Goal: Information Seeking & Learning: Learn about a topic

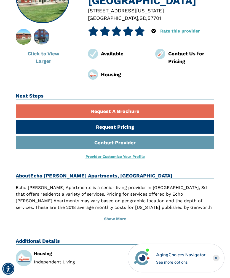
scroll to position [92, 0]
click at [120, 213] on button "Show More" at bounding box center [115, 219] width 198 height 12
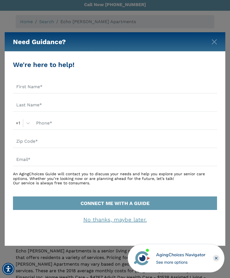
scroll to position [0, 0]
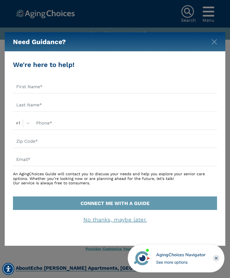
click at [209, 42] on div "Need Guidance?" at bounding box center [115, 41] width 220 height 19
click at [219, 40] on div "Need Guidance?" at bounding box center [115, 41] width 220 height 19
click at [216, 42] on img "Close" at bounding box center [214, 42] width 6 height 6
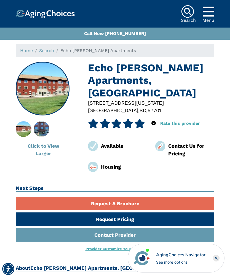
click at [213, 39] on div "Call Now [PHONE_NUMBER]" at bounding box center [115, 34] width 230 height 12
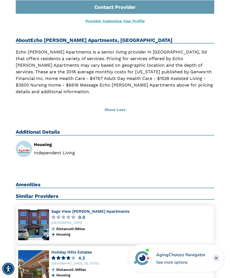
scroll to position [228, 0]
click at [37, 209] on img at bounding box center [33, 224] width 31 height 31
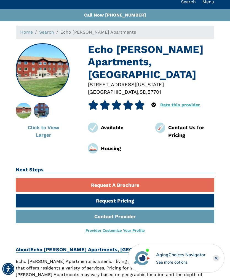
scroll to position [0, 0]
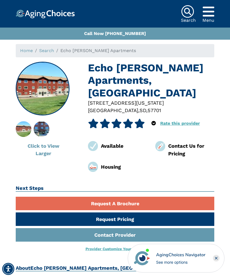
click at [42, 128] on img at bounding box center [42, 129] width 28 height 16
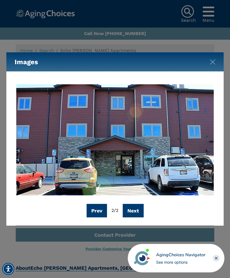
click at [96, 211] on button "Prev" at bounding box center [97, 211] width 20 height 14
click at [210, 63] on img "Close" at bounding box center [213, 62] width 6 height 6
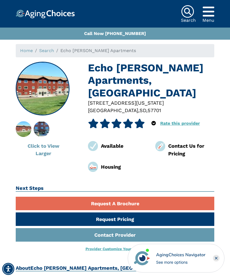
click at [182, 121] on link "Rate this provider" at bounding box center [180, 123] width 40 height 5
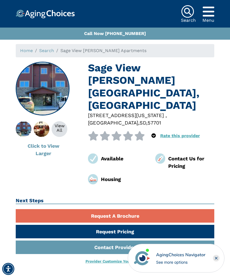
click at [64, 130] on div "View All" at bounding box center [60, 128] width 16 height 9
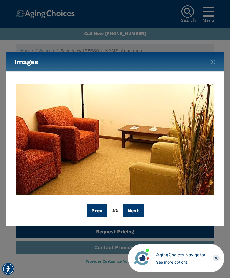
click at [141, 211] on button "Next" at bounding box center [133, 211] width 21 height 14
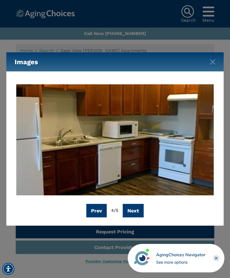
click at [139, 208] on button "Next" at bounding box center [133, 211] width 21 height 14
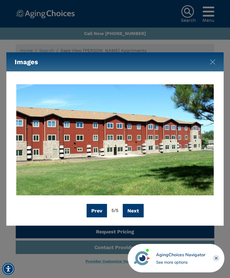
click at [137, 210] on button "Next" at bounding box center [133, 211] width 21 height 14
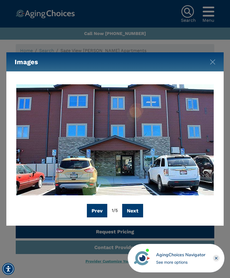
click at [135, 212] on button "Next" at bounding box center [132, 211] width 21 height 14
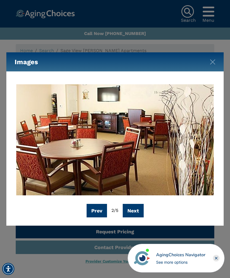
click at [137, 208] on button "Next" at bounding box center [133, 211] width 21 height 14
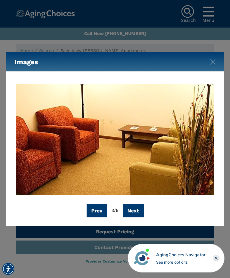
click at [136, 210] on button "Next" at bounding box center [133, 211] width 21 height 14
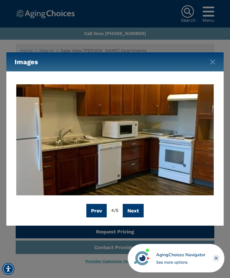
click at [138, 212] on button "Next" at bounding box center [133, 211] width 21 height 14
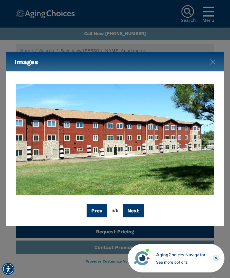
click at [193, 203] on div "Prev 5 / 5 Next" at bounding box center [115, 149] width 201 height 138
click at [138, 236] on div "Images Prev 5 / 5 Next" at bounding box center [115, 139] width 230 height 278
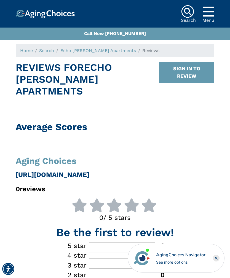
click at [83, 48] on link "Echo [PERSON_NAME] Apartments" at bounding box center [98, 50] width 76 height 5
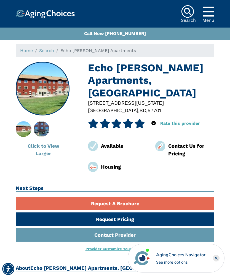
click at [116, 142] on div "Available" at bounding box center [124, 145] width 46 height 7
click at [107, 163] on div "Housing" at bounding box center [124, 166] width 46 height 7
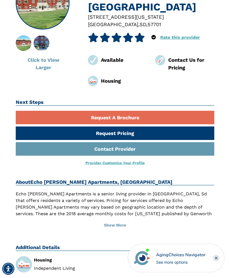
scroll to position [86, 0]
click at [124, 219] on button "Show More" at bounding box center [115, 225] width 198 height 12
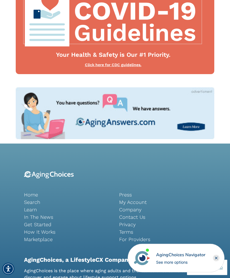
scroll to position [584, 0]
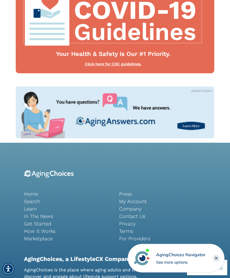
click at [39, 198] on link "Search" at bounding box center [67, 201] width 87 height 7
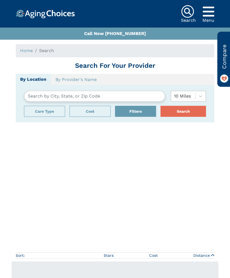
type input "[GEOGRAPHIC_DATA], [US_STATE][GEOGRAPHIC_DATA]"
